Goal: Task Accomplishment & Management: Use online tool/utility

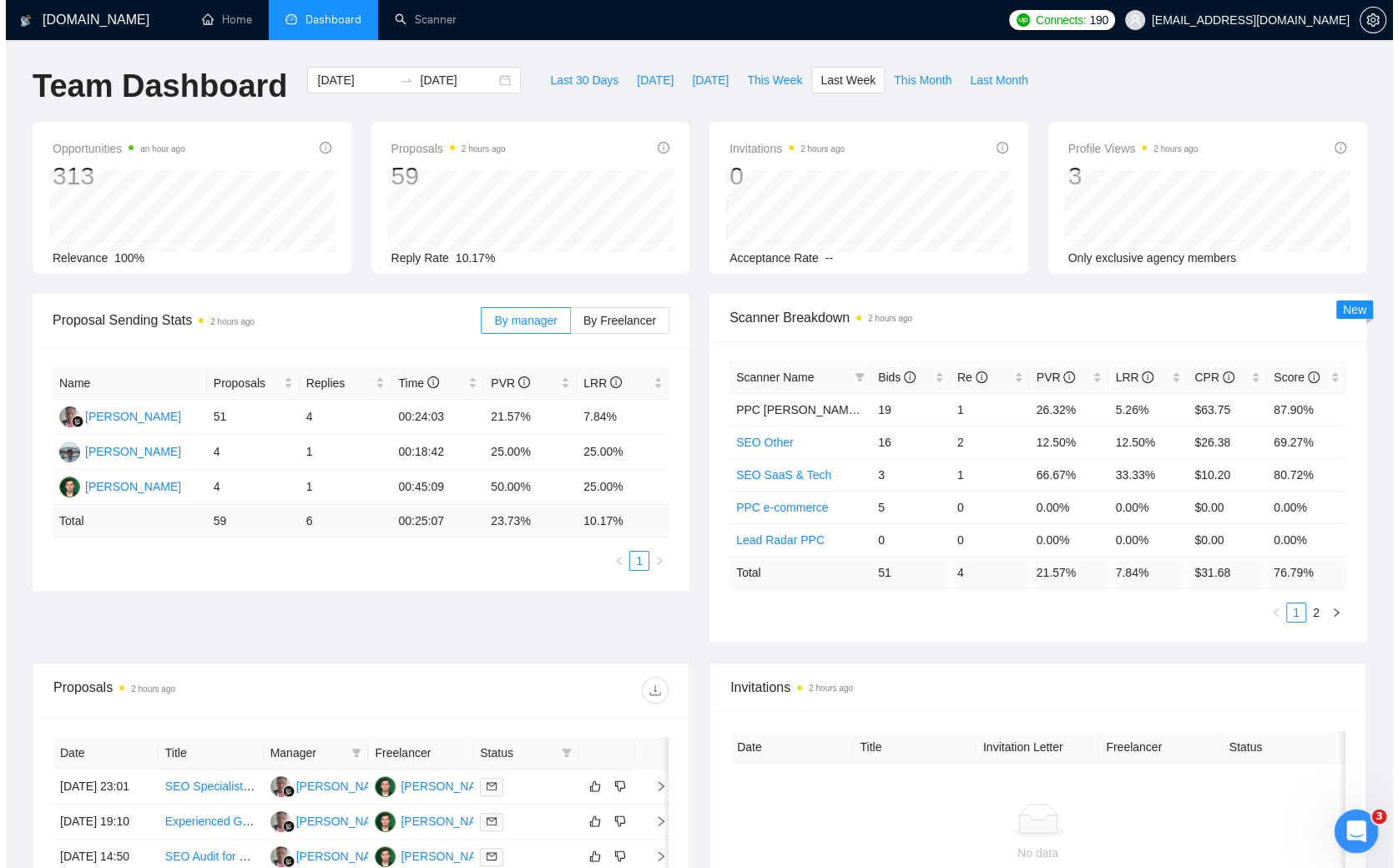
drag, startPoint x: 1356, startPoint y: 822, endPoint x: 2686, endPoint y: 1608, distance: 1544.9
click at [1357, 820] on icon "Open Intercom Messenger" at bounding box center [1354, 829] width 27 height 27
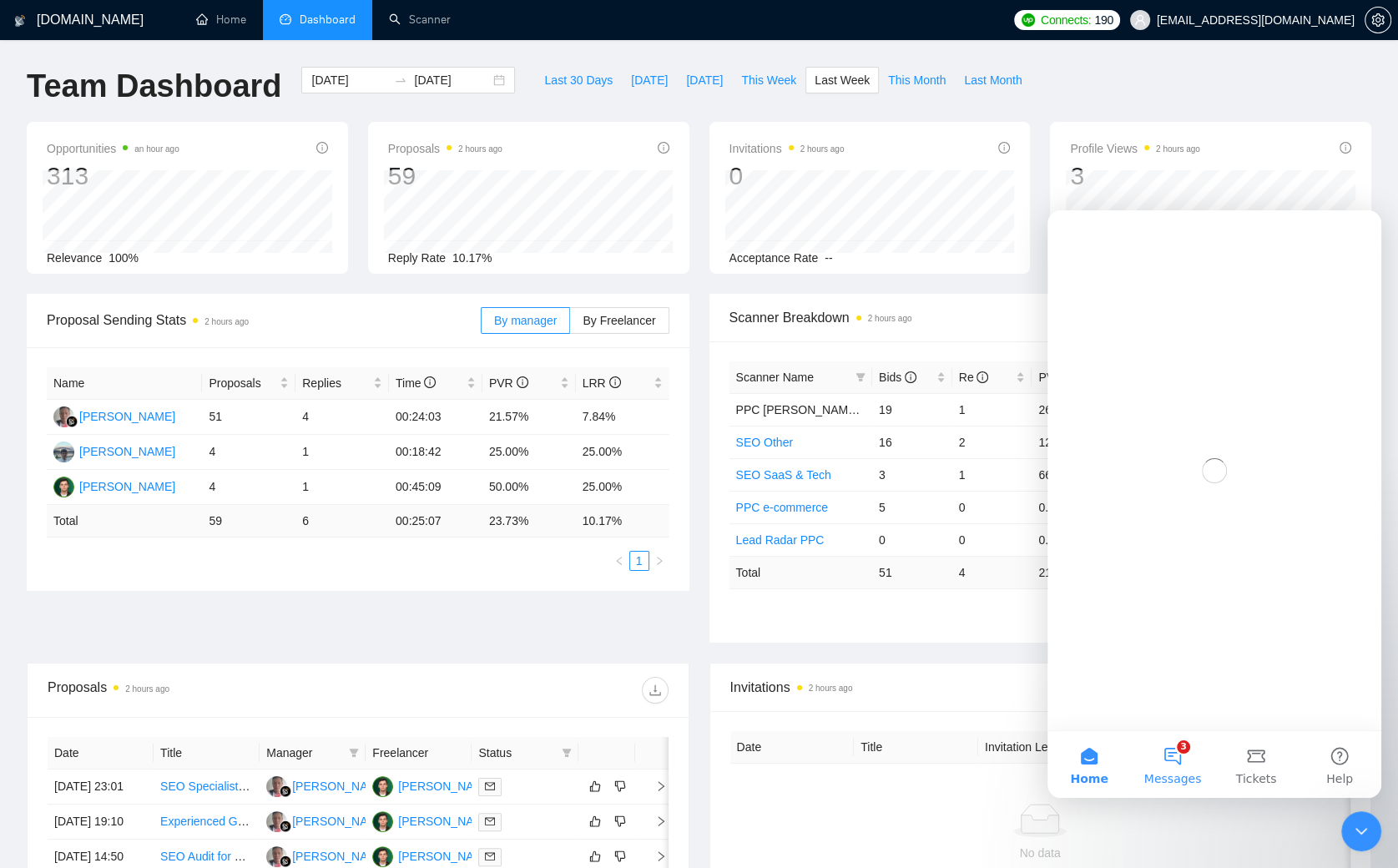
click at [1158, 740] on button "3 Messages" at bounding box center [1173, 764] width 83 height 67
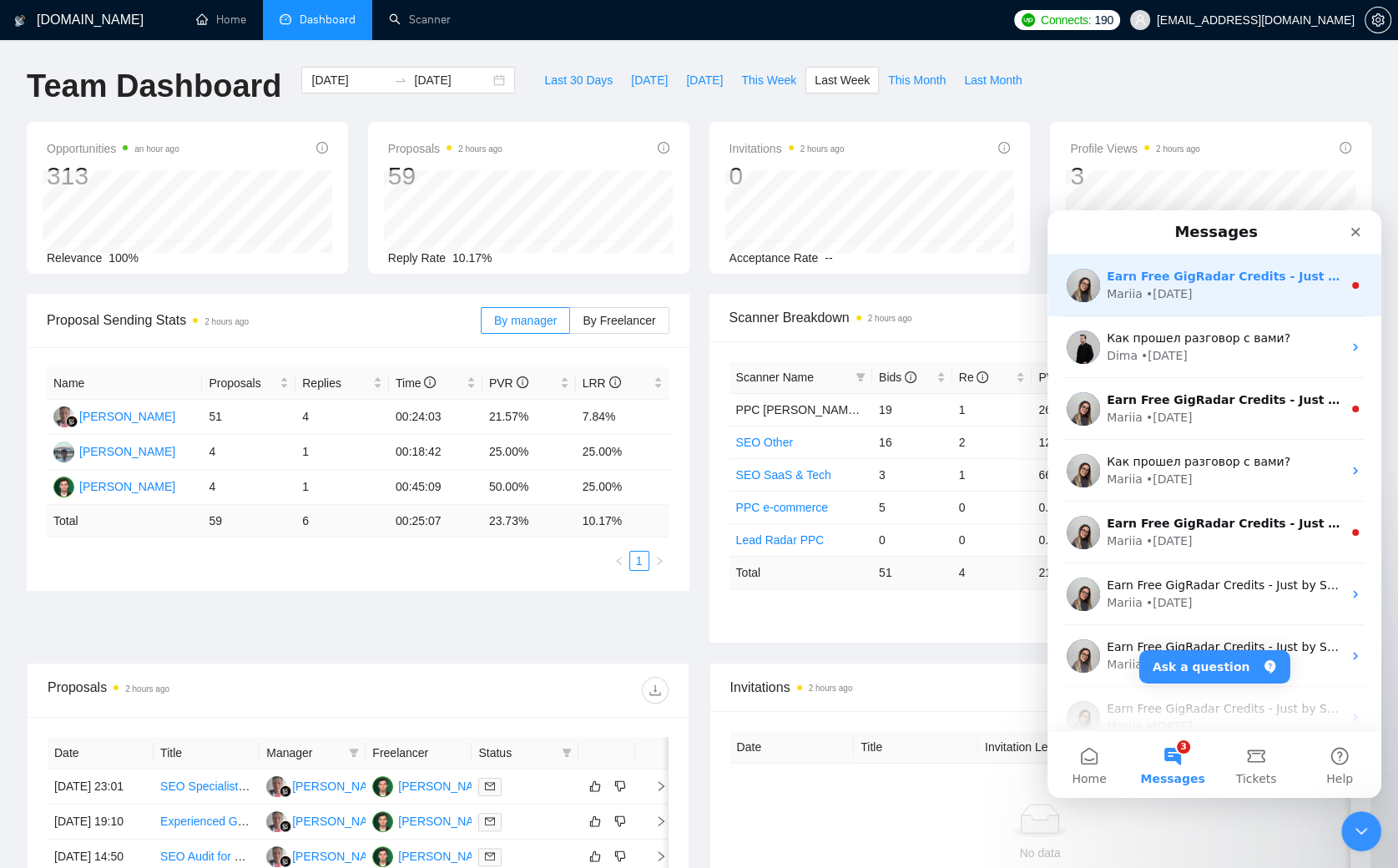
click at [1237, 298] on div "Mariia • [DATE]" at bounding box center [1224, 294] width 235 height 18
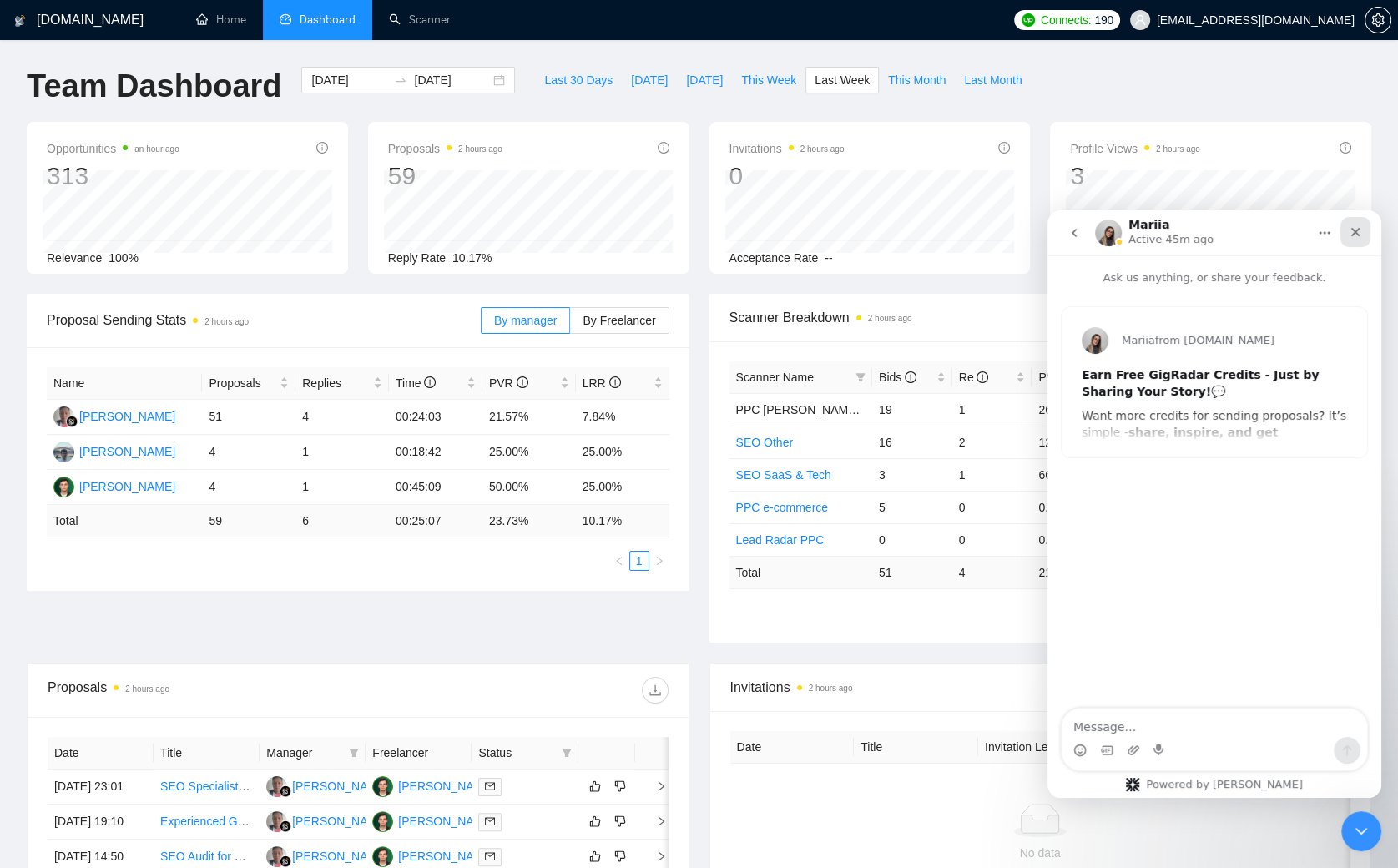
click at [1350, 237] on icon "Close" at bounding box center [1356, 232] width 14 height 14
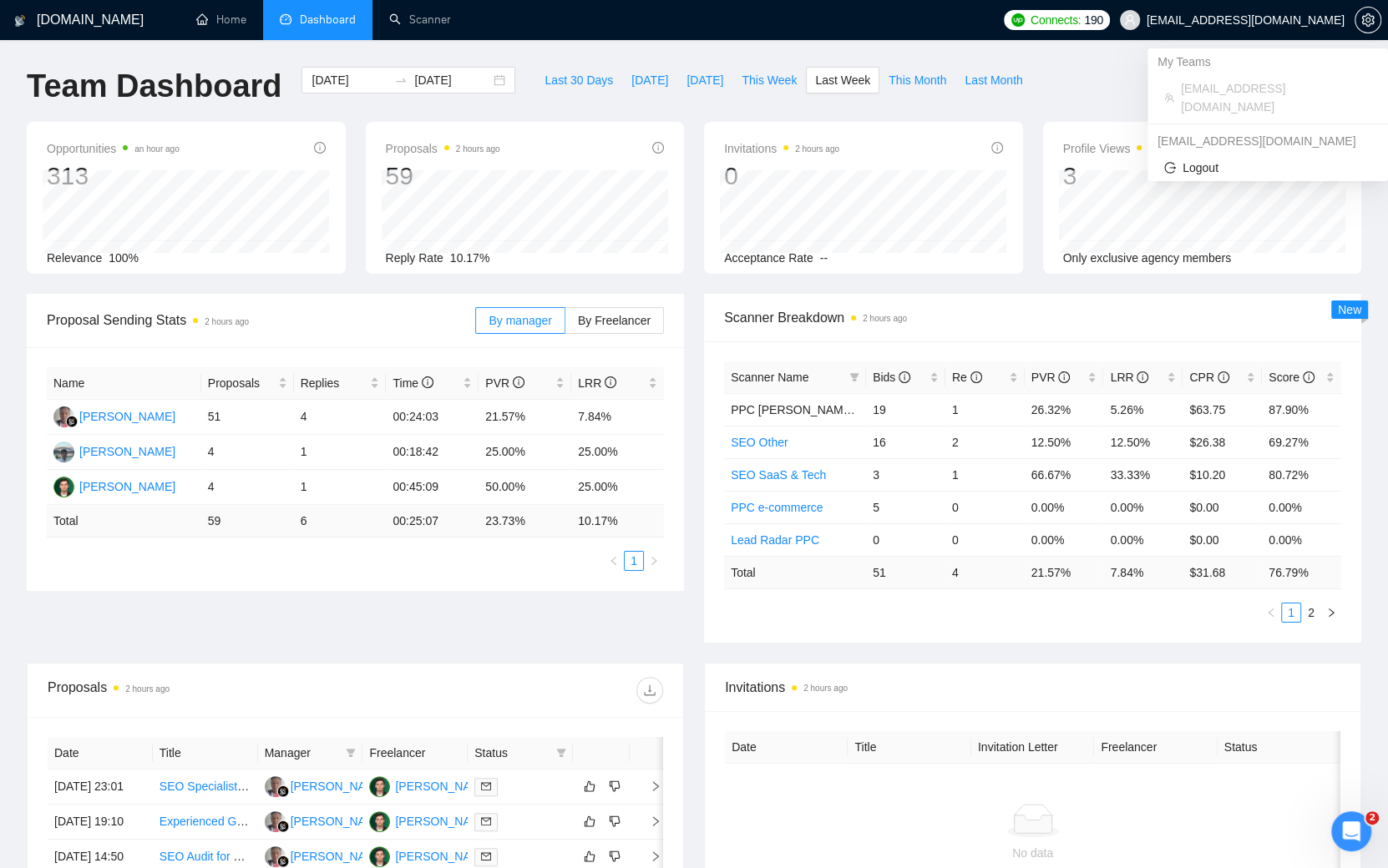
click at [1256, 20] on span "[EMAIL_ADDRESS][DOMAIN_NAME]" at bounding box center [1244, 20] width 198 height 0
click at [1372, 26] on icon "setting" at bounding box center [1368, 20] width 14 height 14
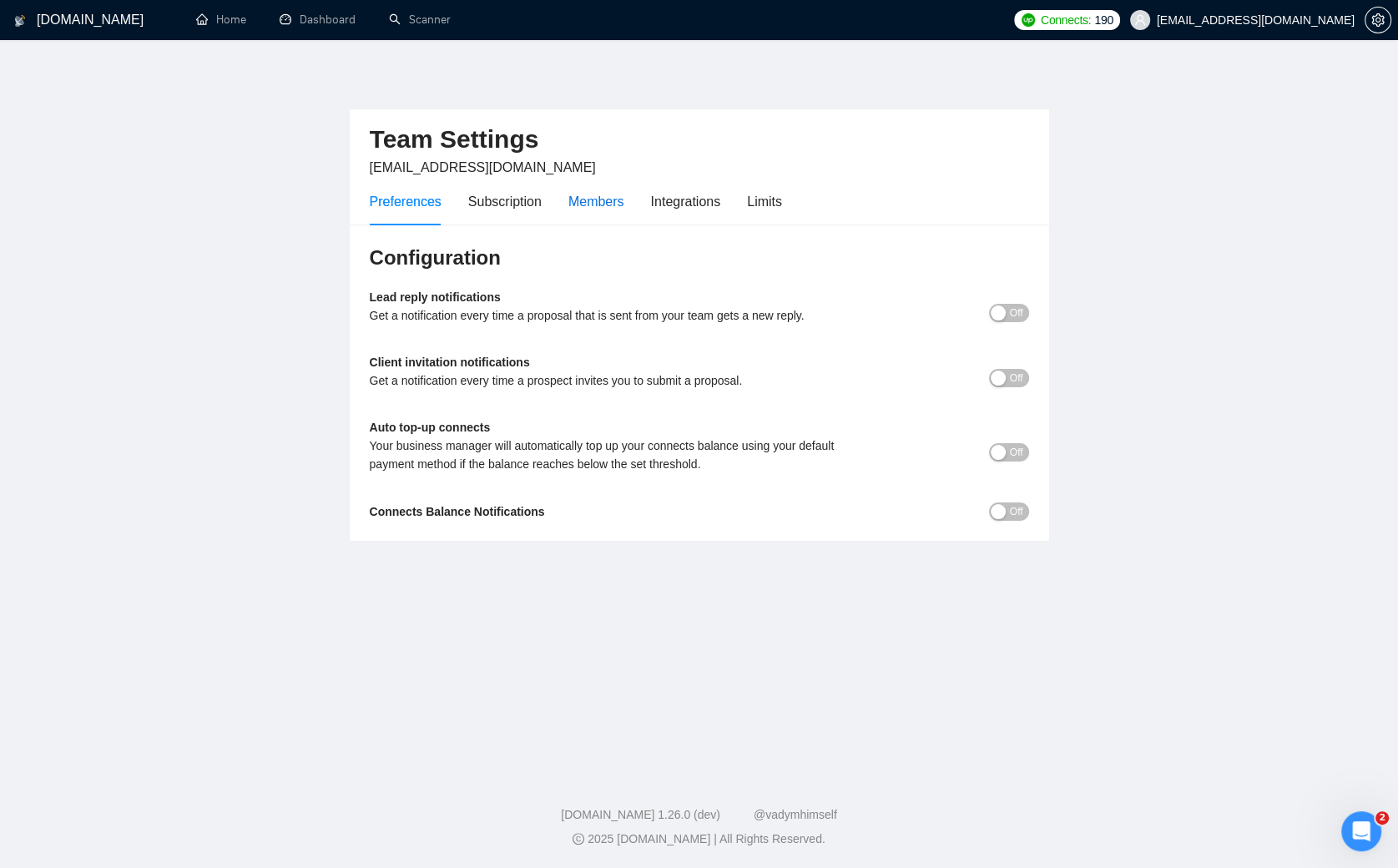
click at [571, 208] on div "Members" at bounding box center [596, 201] width 56 height 21
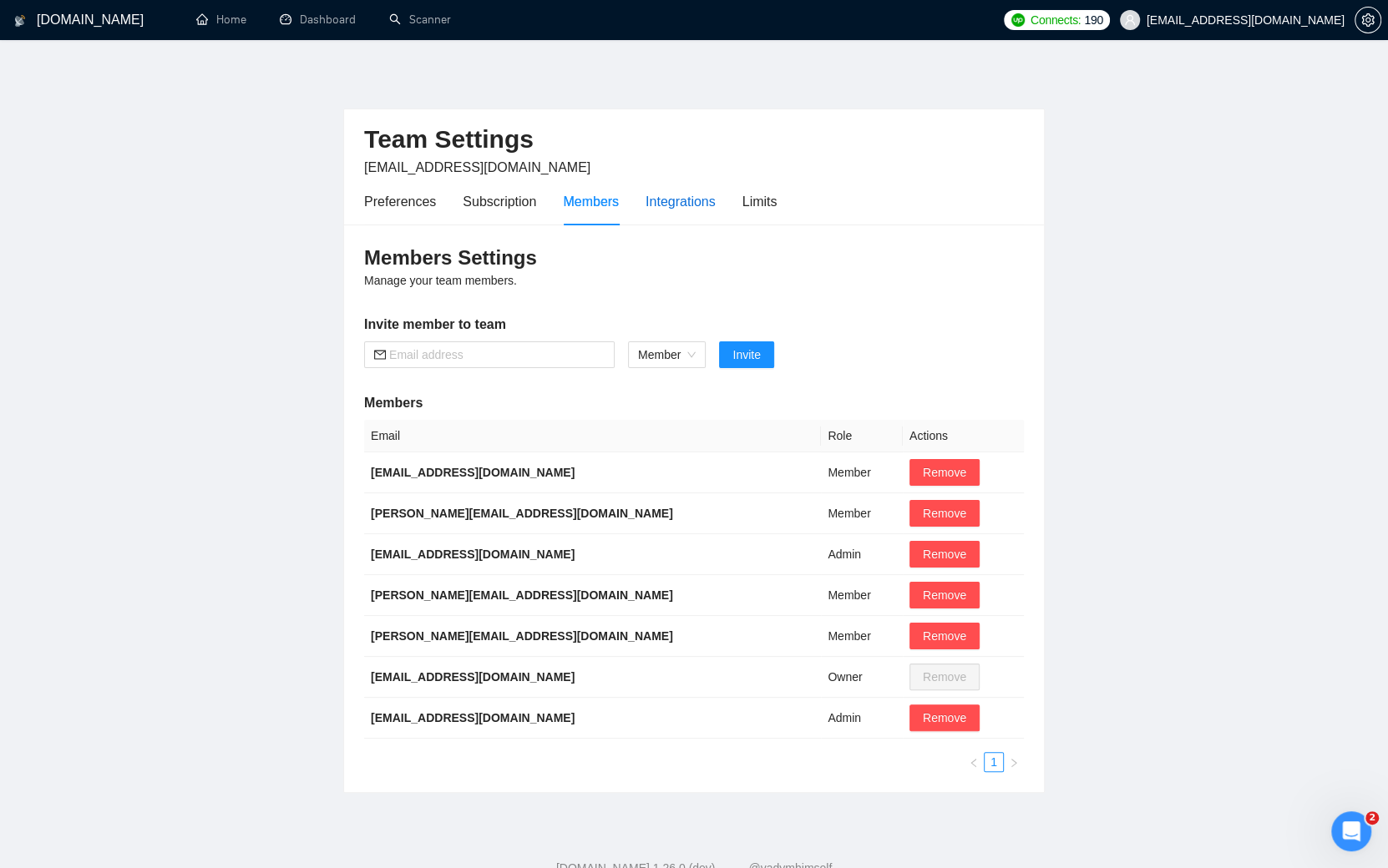
click at [682, 200] on div "Integrations" at bounding box center [680, 201] width 71 height 21
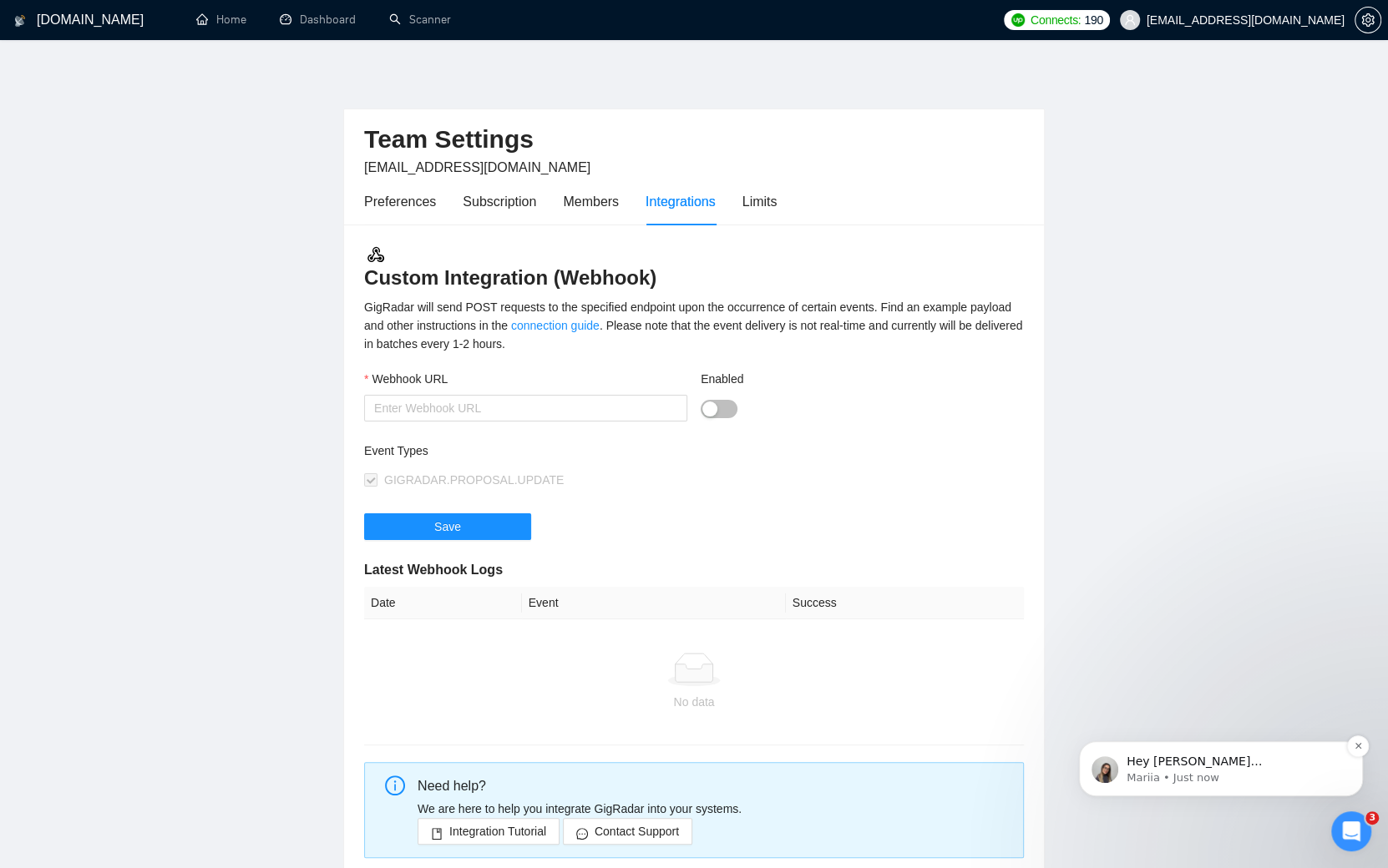
click at [1250, 794] on div "Hey [PERSON_NAME][EMAIL_ADDRESS][DOMAIN_NAME], Do you want to learn how to inte…" at bounding box center [1221, 769] width 284 height 55
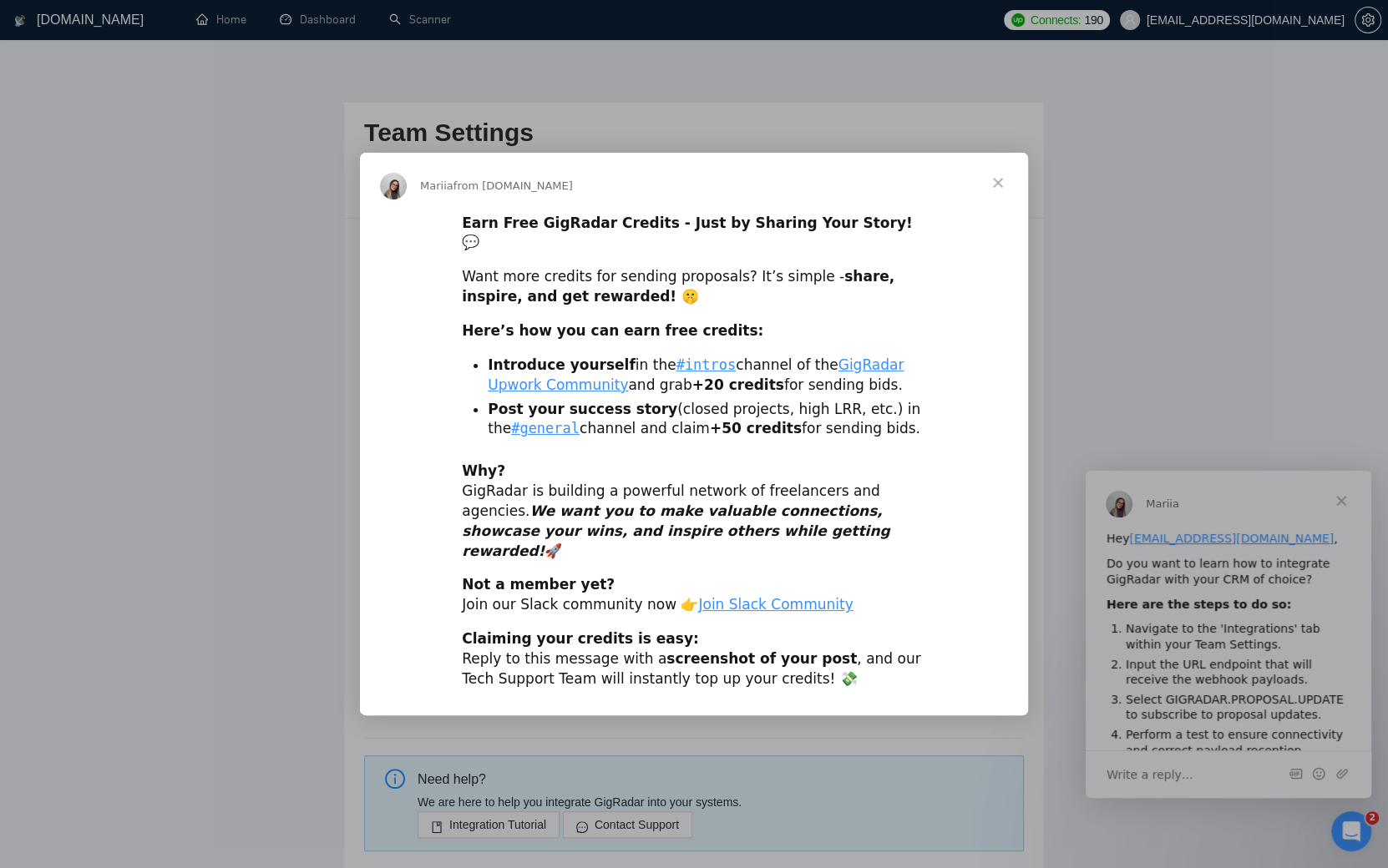
scroll to position [8, 0]
click at [999, 193] on span "Close" at bounding box center [997, 183] width 60 height 60
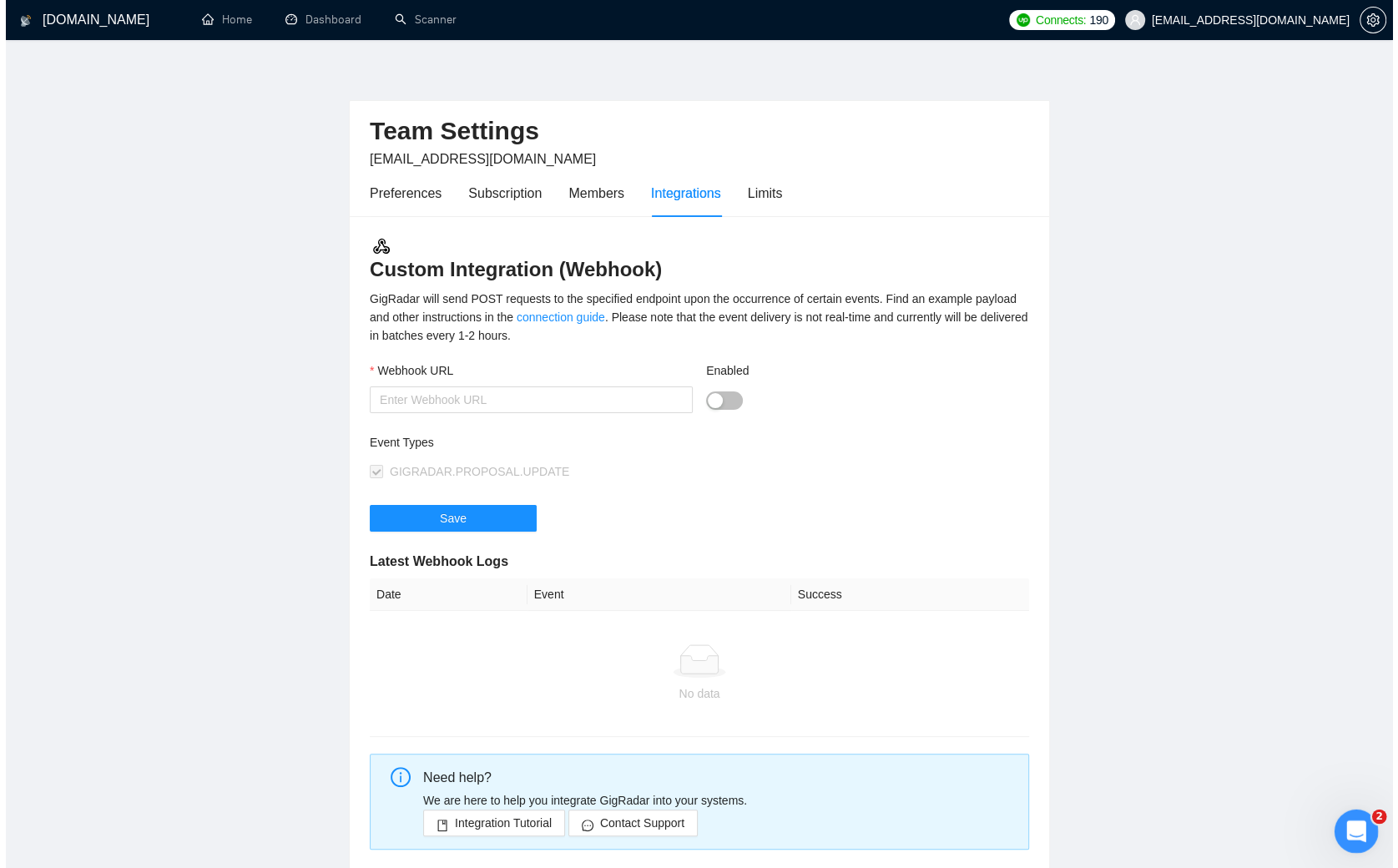
drag, startPoint x: 1361, startPoint y: 815, endPoint x: 2654, endPoint y: 1607, distance: 1516.3
click at [1361, 814] on div "Open Intercom Messenger" at bounding box center [1354, 829] width 55 height 55
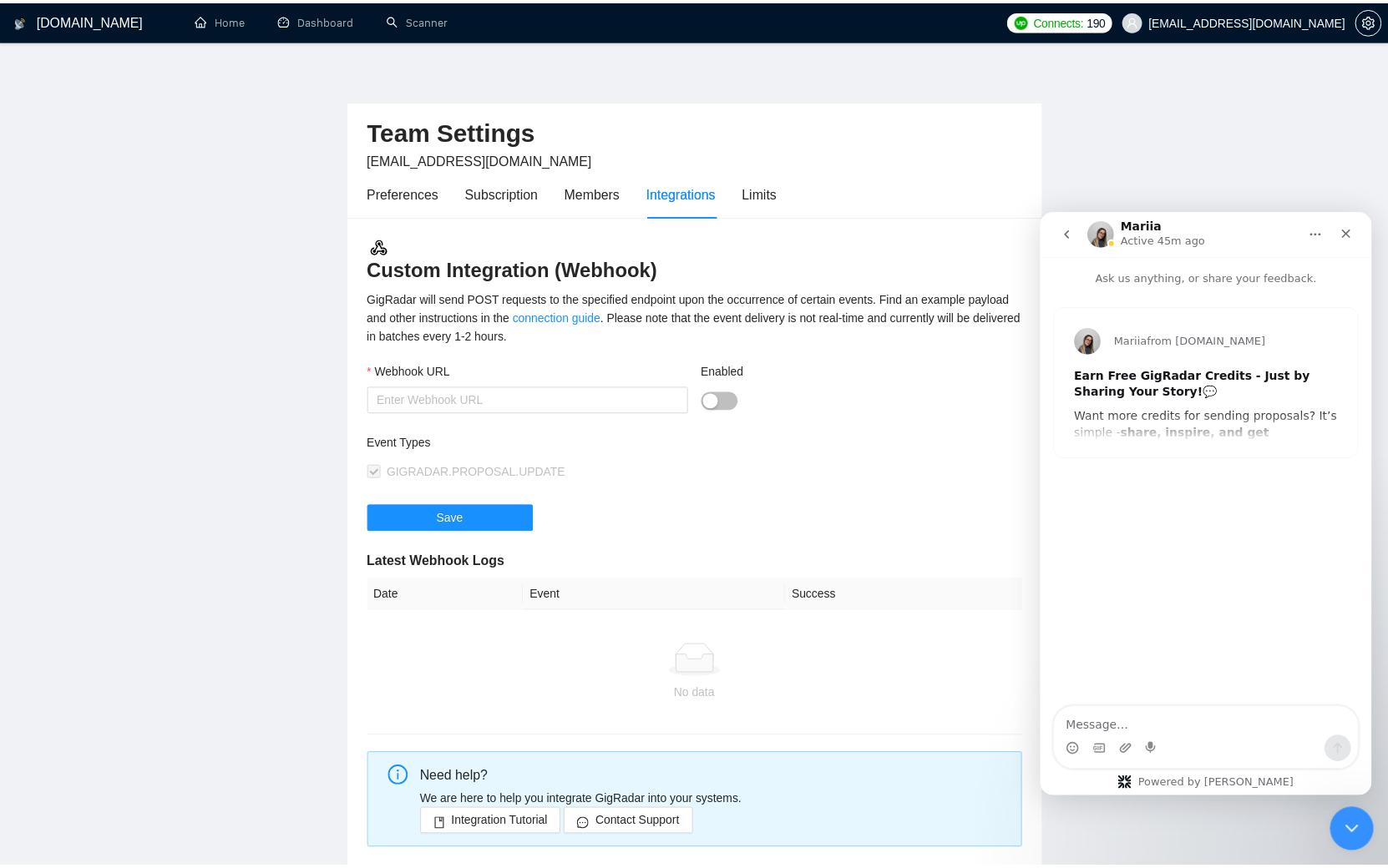
click at [1334, 828] on div "Close Intercom Messenger" at bounding box center [1349, 826] width 40 height 40
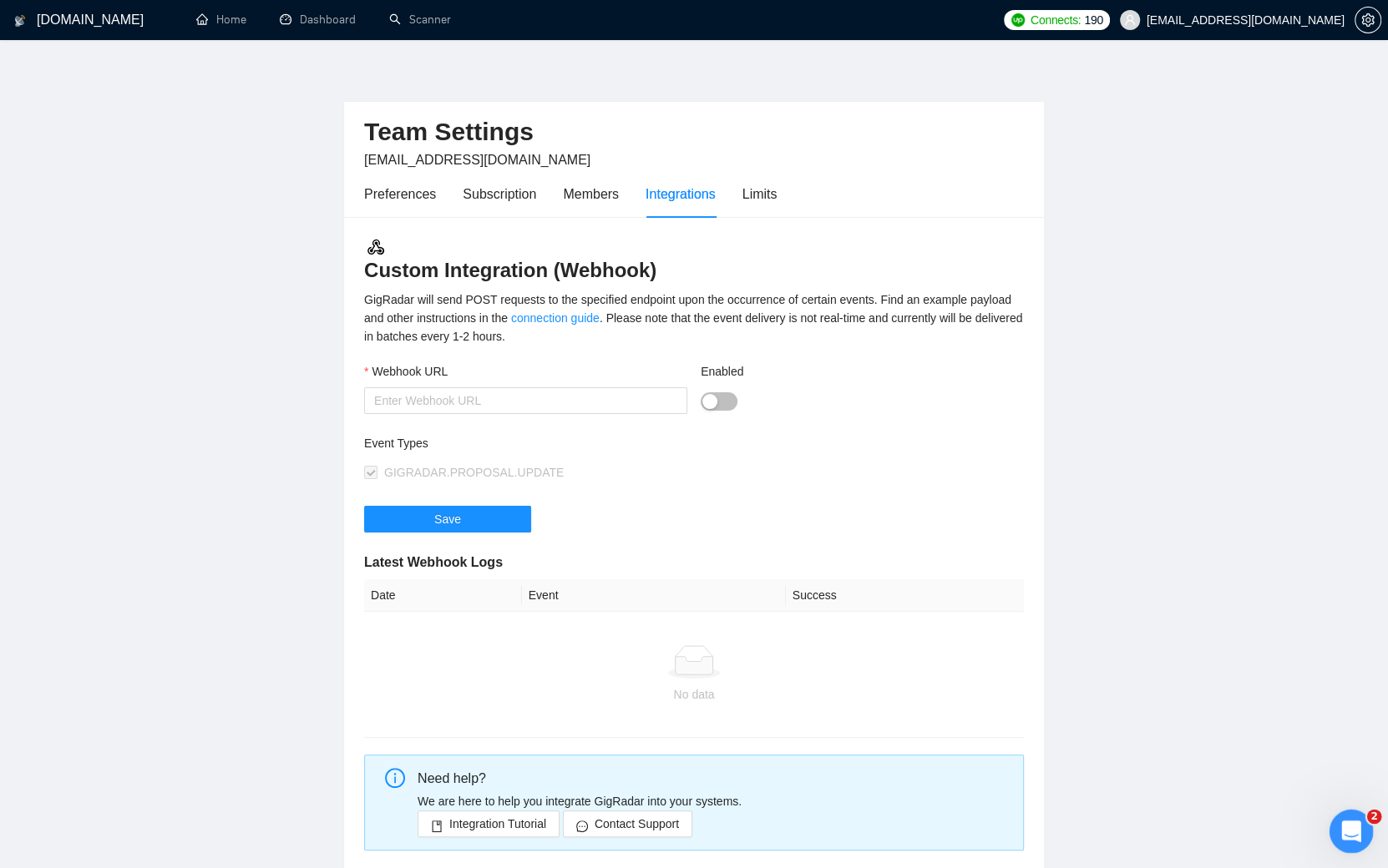
click at [1355, 814] on div "Open Intercom Messenger" at bounding box center [1348, 829] width 55 height 55
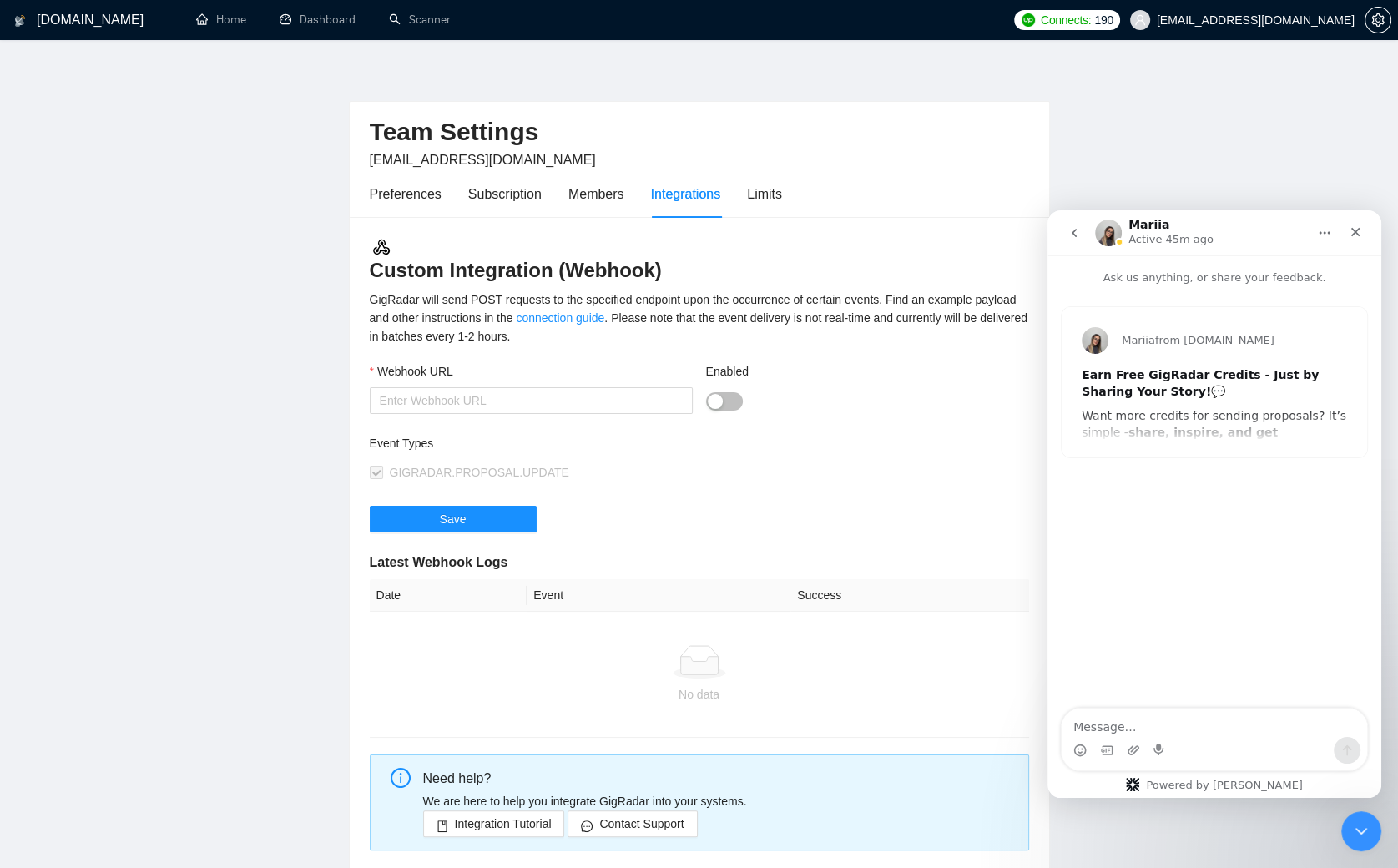
click at [1058, 232] on button "go back" at bounding box center [1074, 233] width 31 height 31
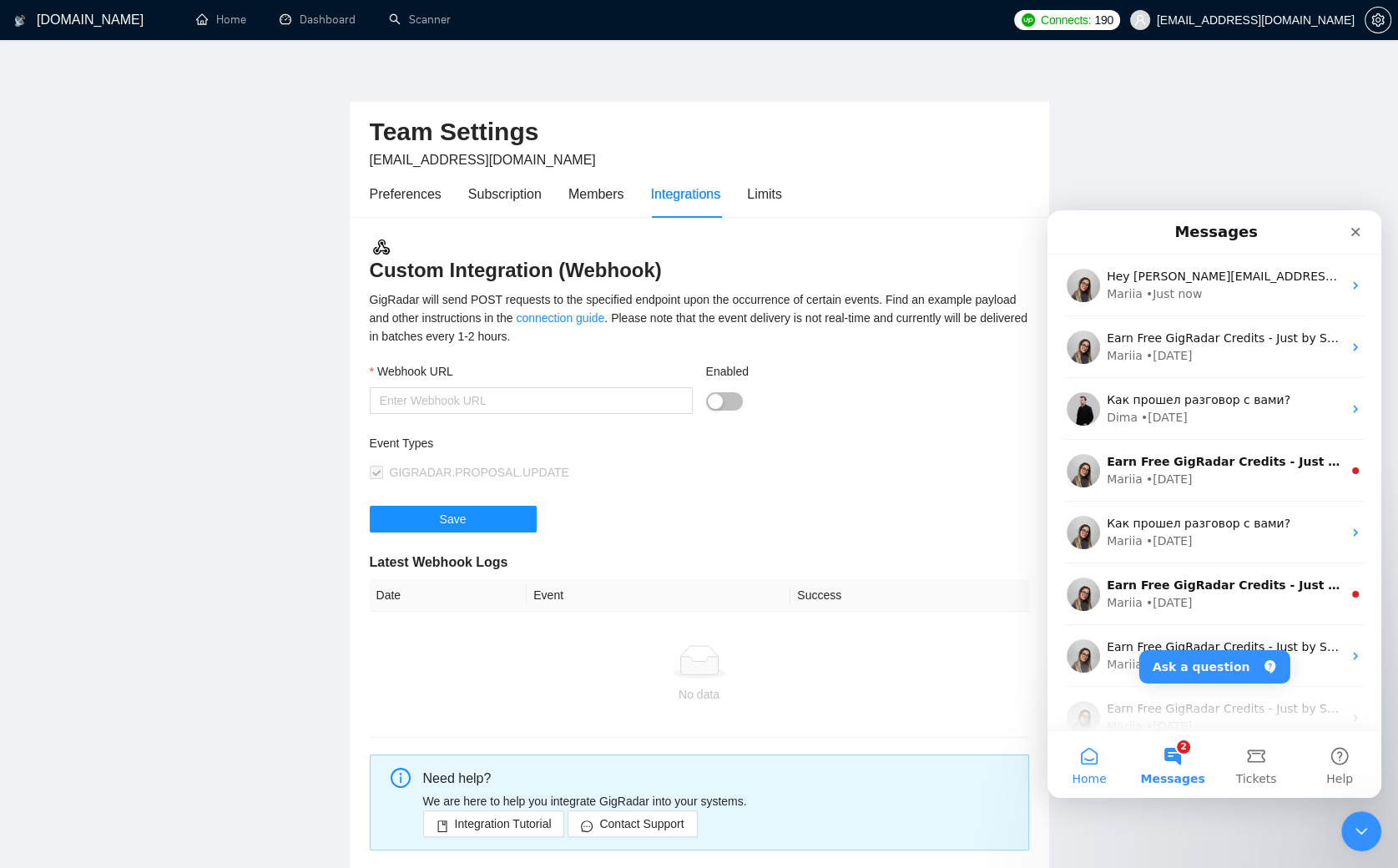
click at [1115, 759] on button "Home" at bounding box center [1089, 764] width 83 height 67
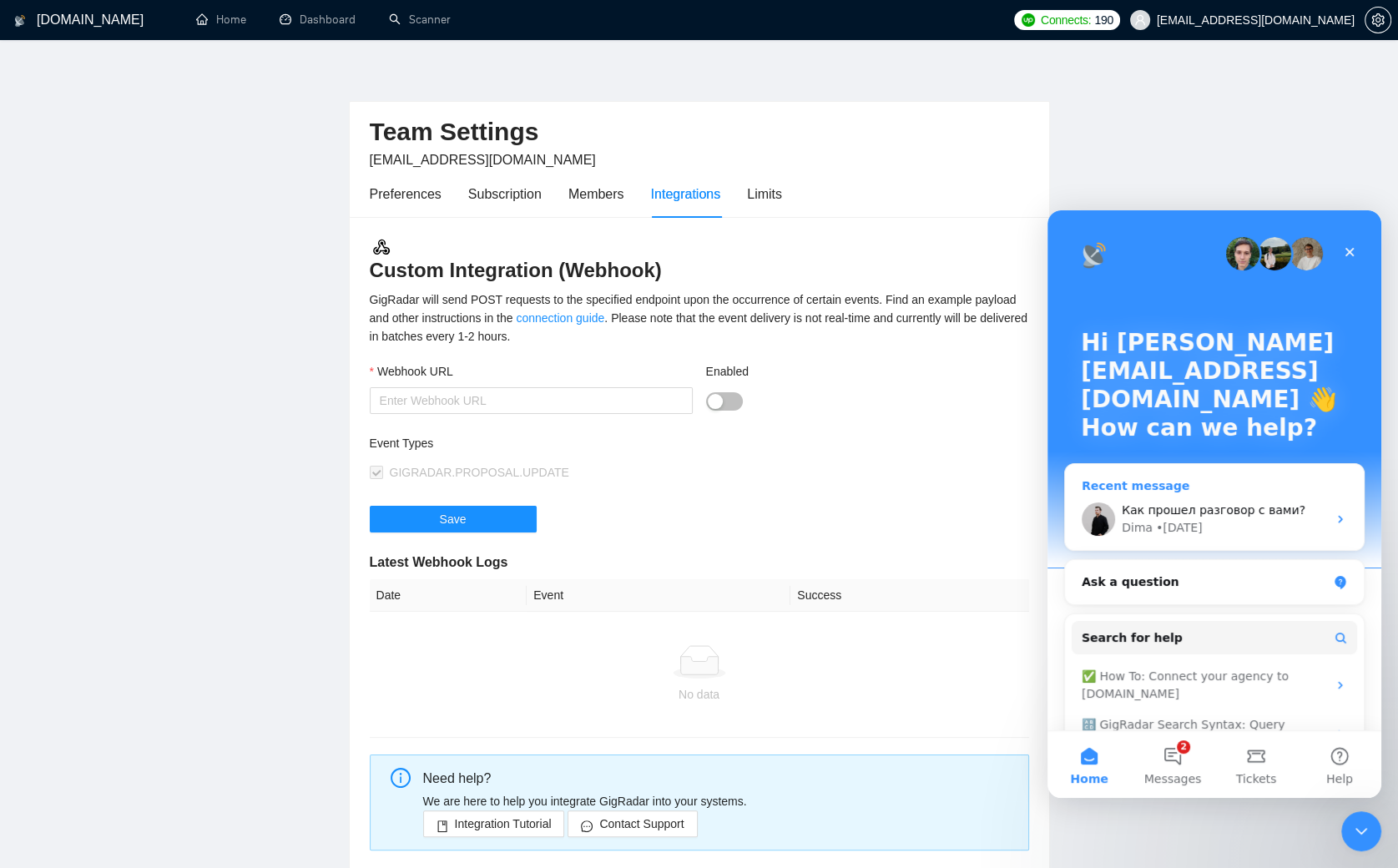
click at [1150, 529] on div "Dima • [DATE]" at bounding box center [1225, 527] width 206 height 18
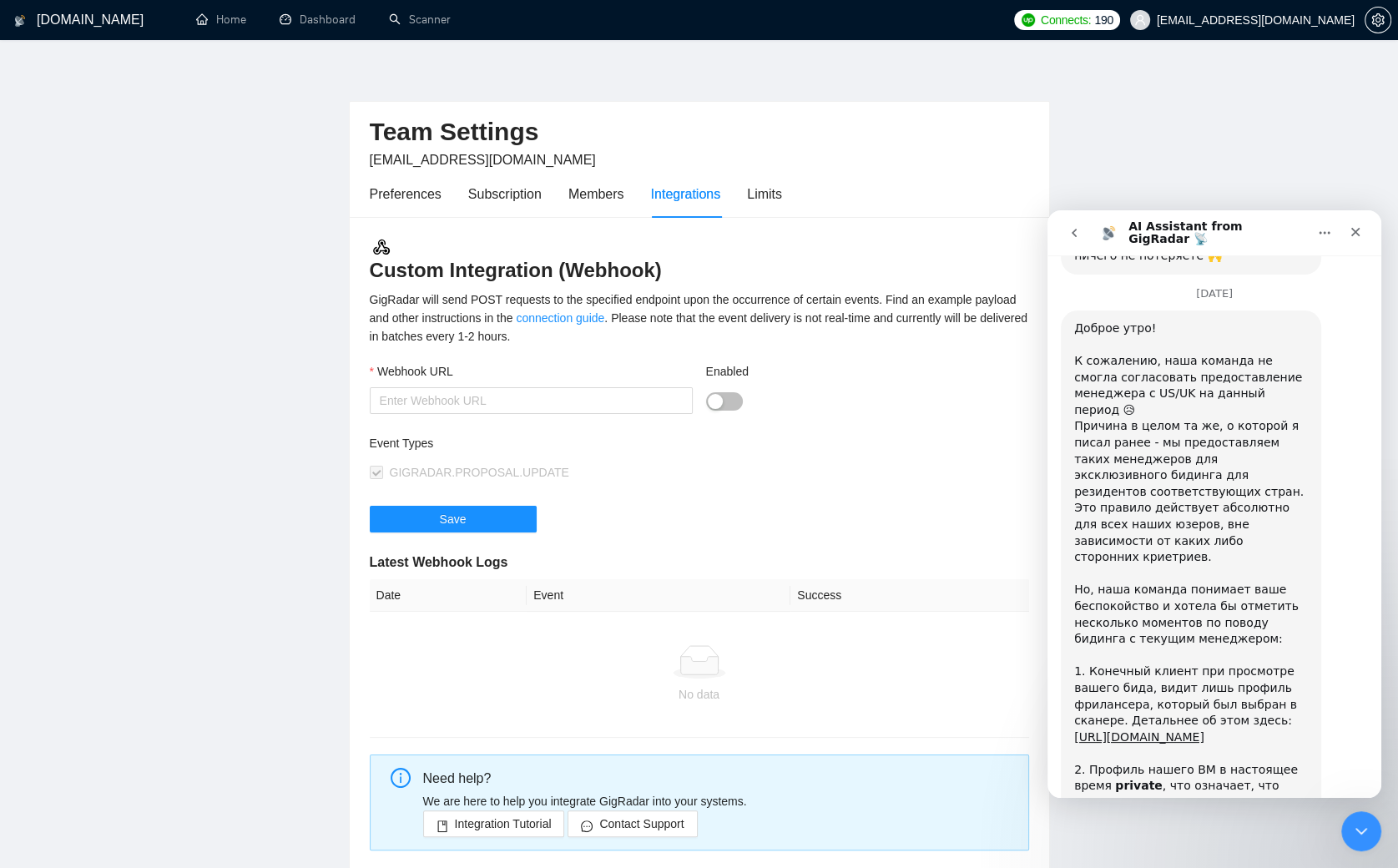
scroll to position [6600, 0]
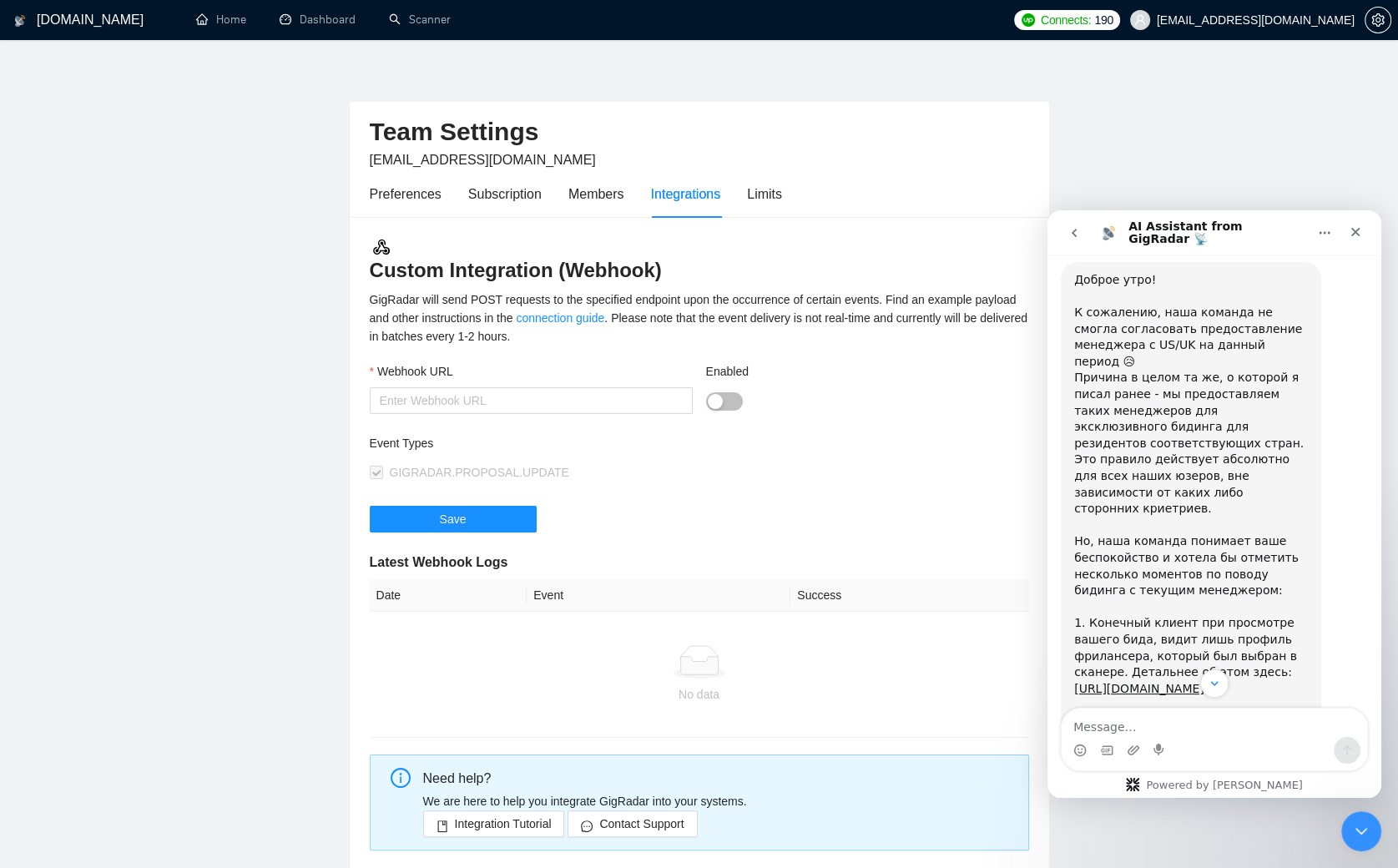
scroll to position [6587, 0]
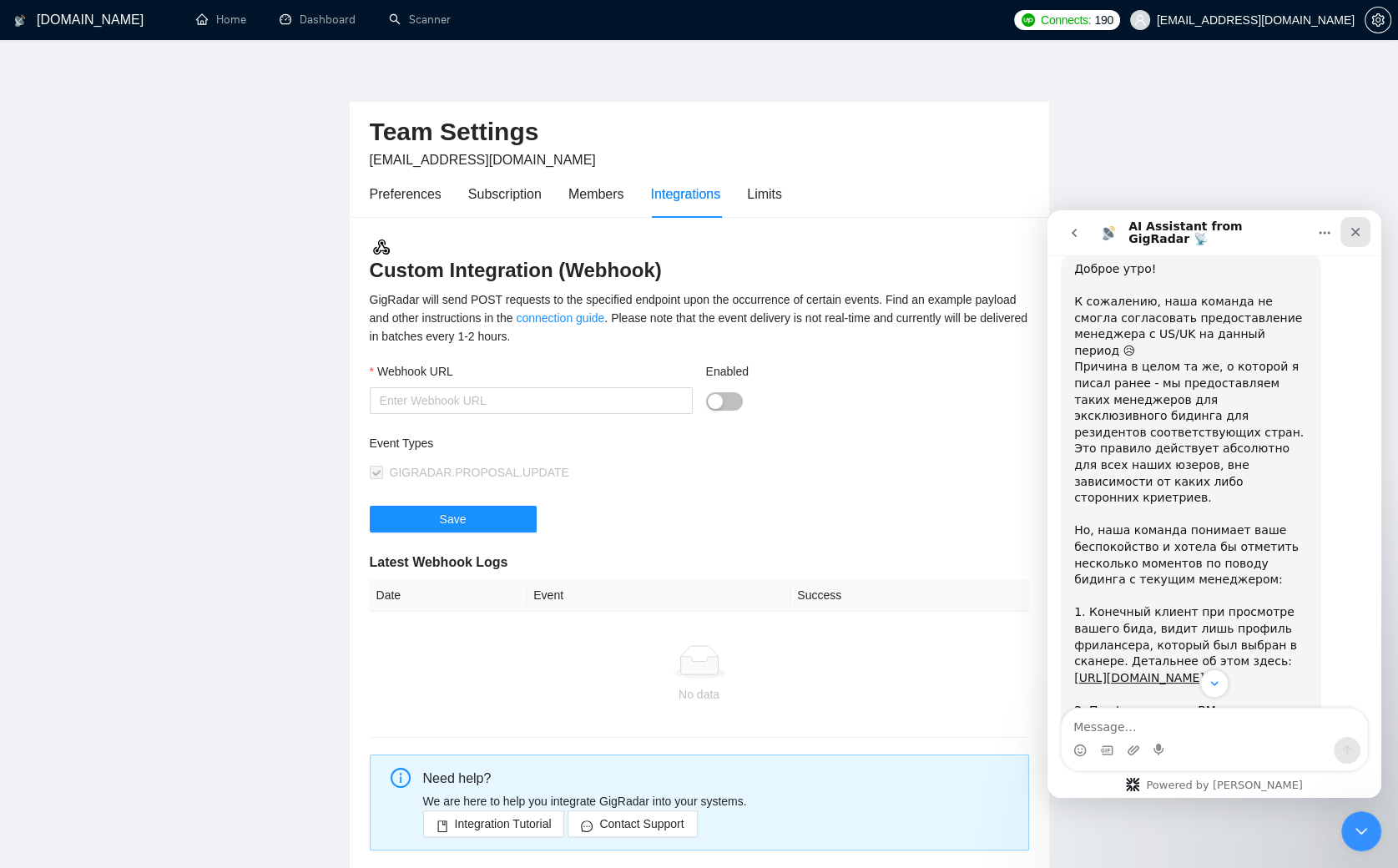
click at [1342, 234] on div "Close" at bounding box center [1355, 232] width 30 height 30
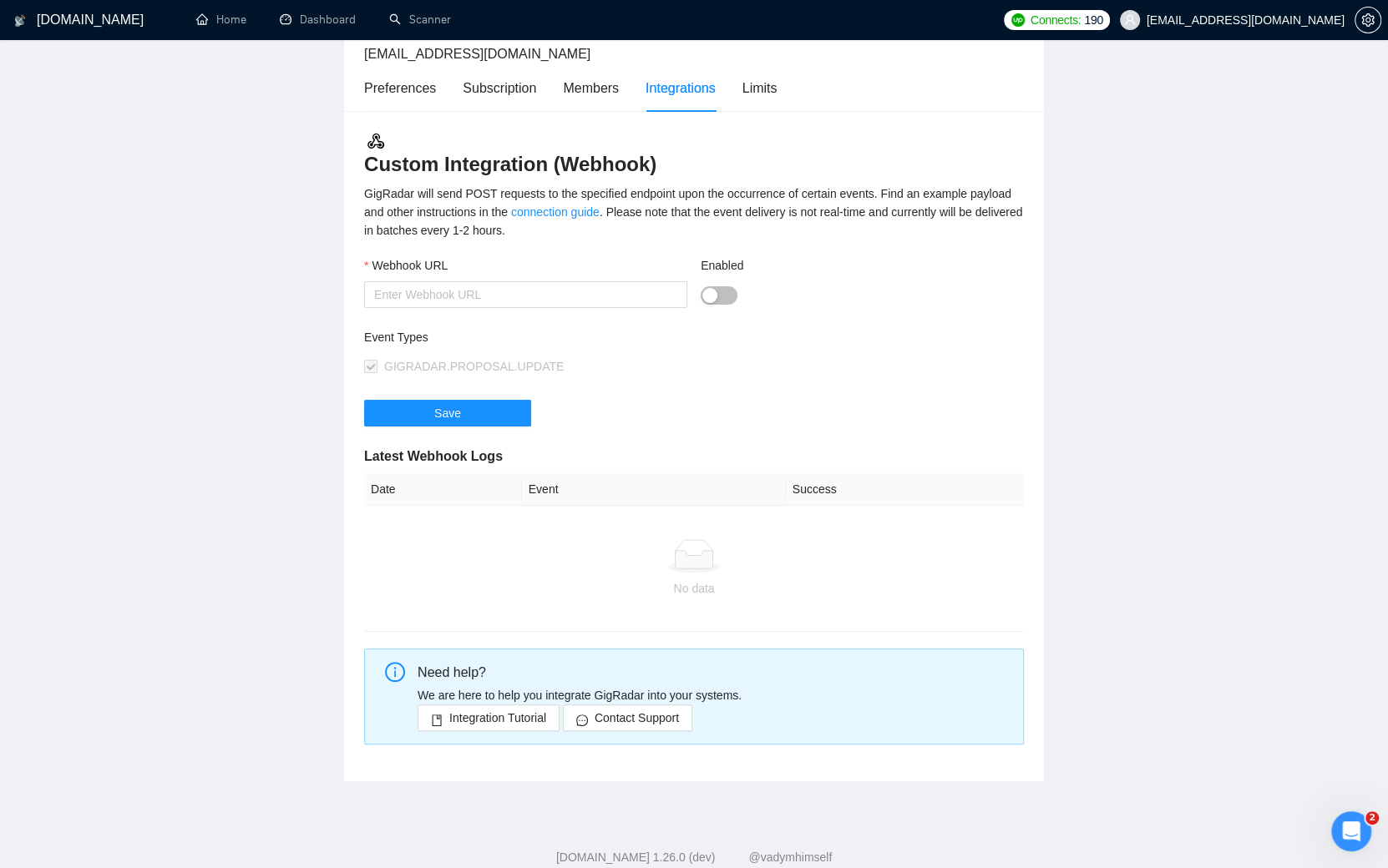
scroll to position [115, 0]
click at [464, 286] on input "Webhook URL" at bounding box center [526, 293] width 323 height 26
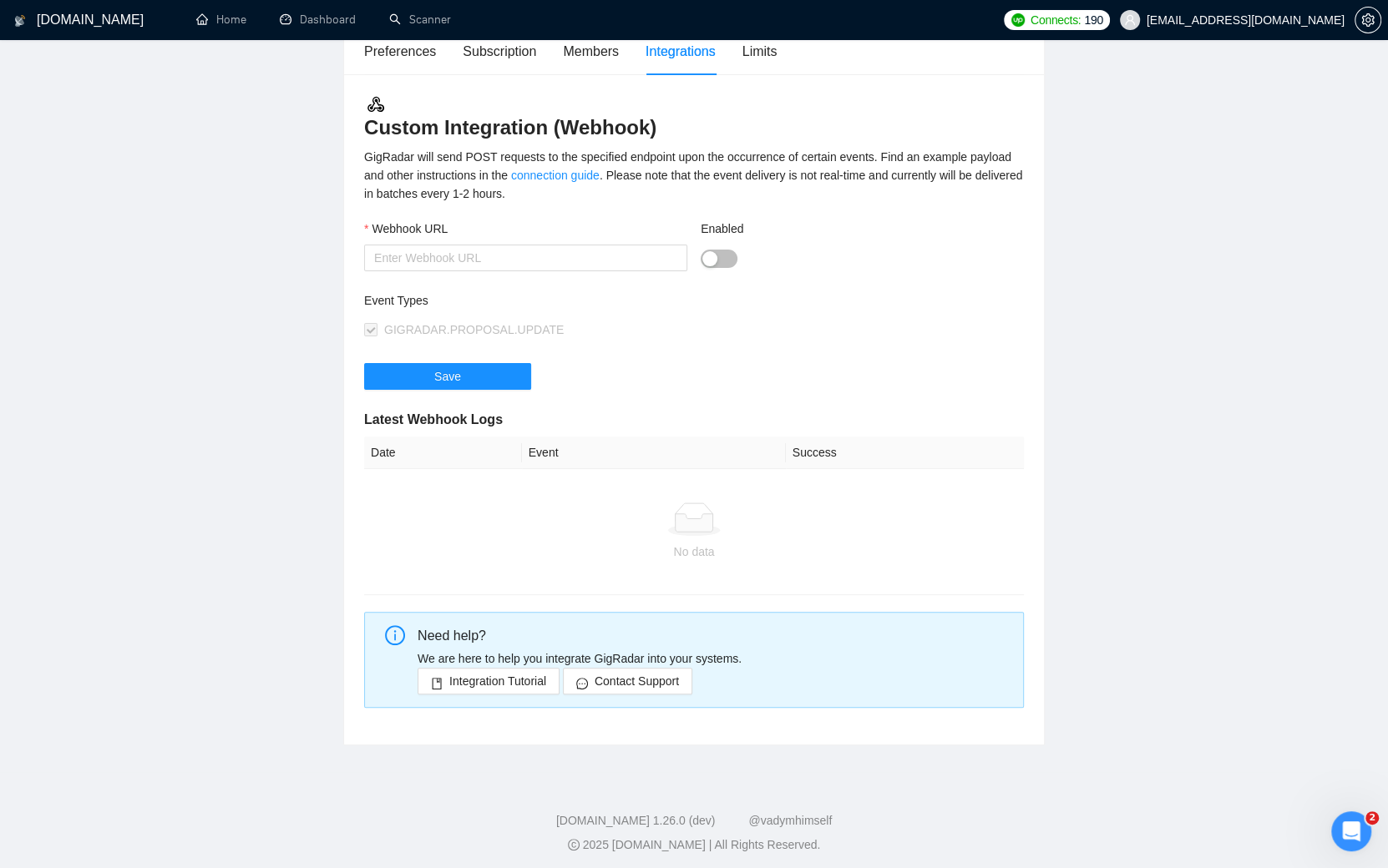
click at [1042, 507] on div "Custom Integration (Webhook) GigRadar will send POST requests to the specified …" at bounding box center [694, 409] width 700 height 671
